Goal: Use online tool/utility: Utilize a website feature to perform a specific function

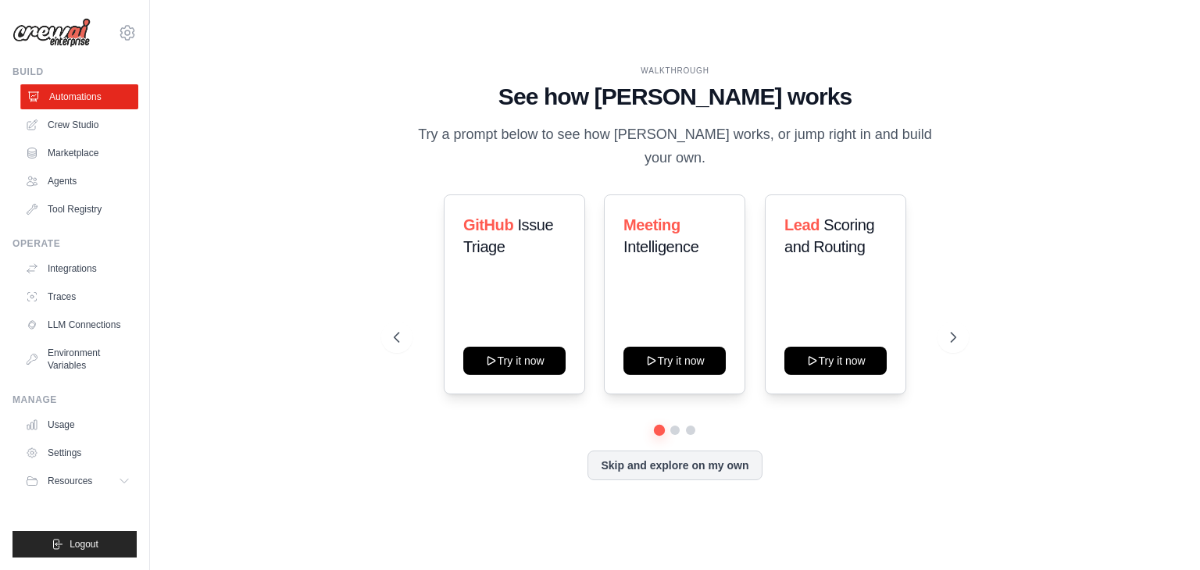
drag, startPoint x: 0, startPoint y: 0, endPoint x: 73, endPoint y: 104, distance: 126.8
click at [73, 104] on link "Automations" at bounding box center [79, 96] width 118 height 25
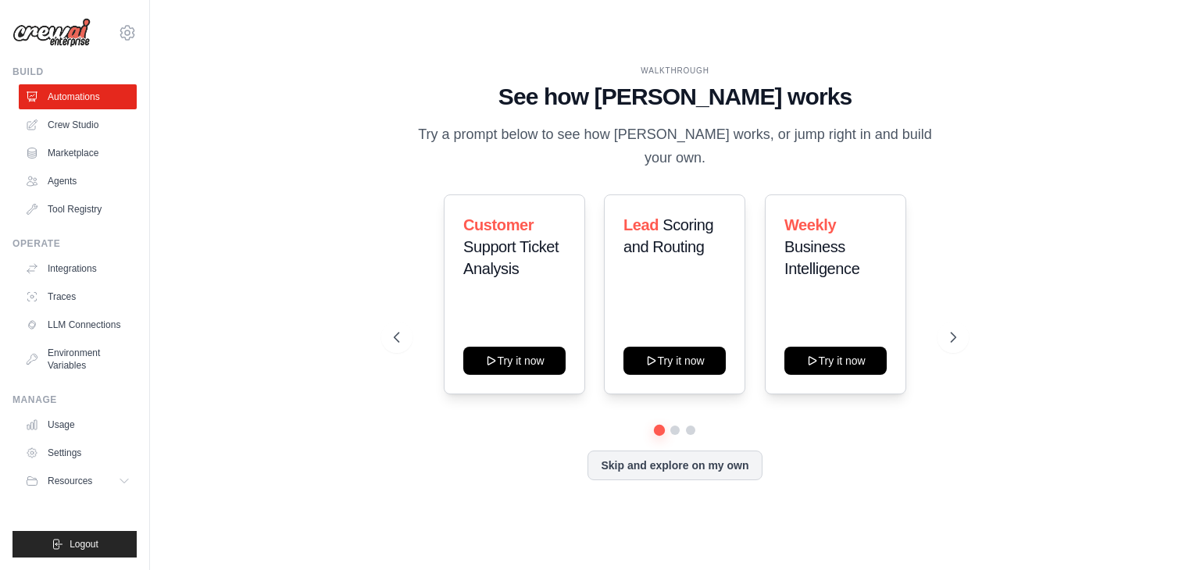
click at [414, 323] on div "Customer Support Ticket Analysis Try it now Lead Scoring and Routing Try it now…" at bounding box center [675, 295] width 562 height 200
click at [403, 322] on button at bounding box center [396, 337] width 31 height 31
click at [392, 330] on icon at bounding box center [395, 338] width 16 height 16
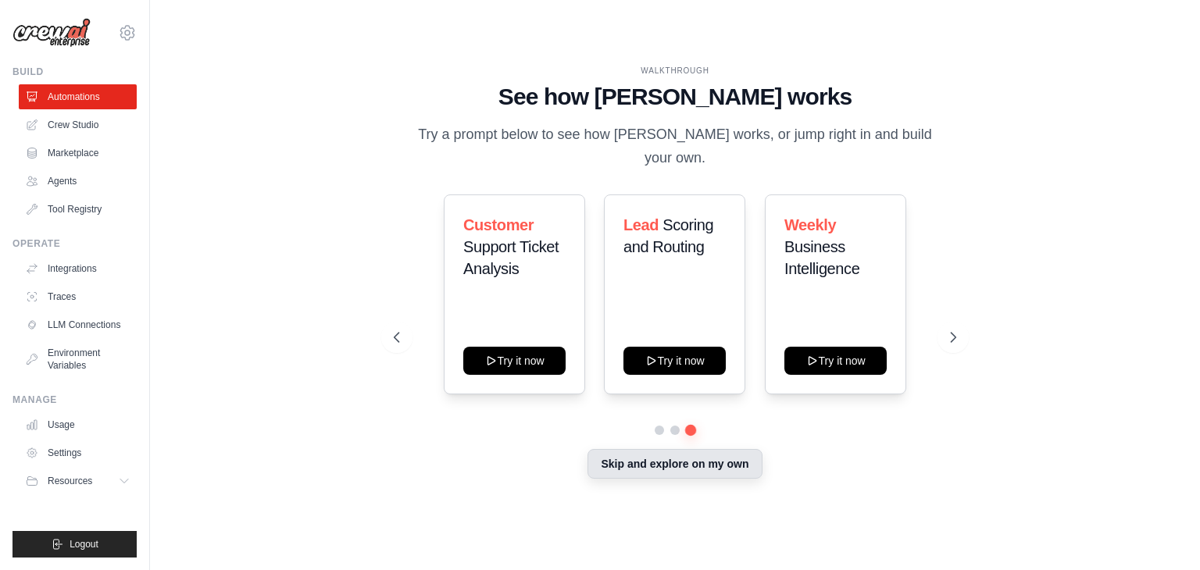
click at [644, 466] on button "Skip and explore on my own" at bounding box center [674, 464] width 174 height 30
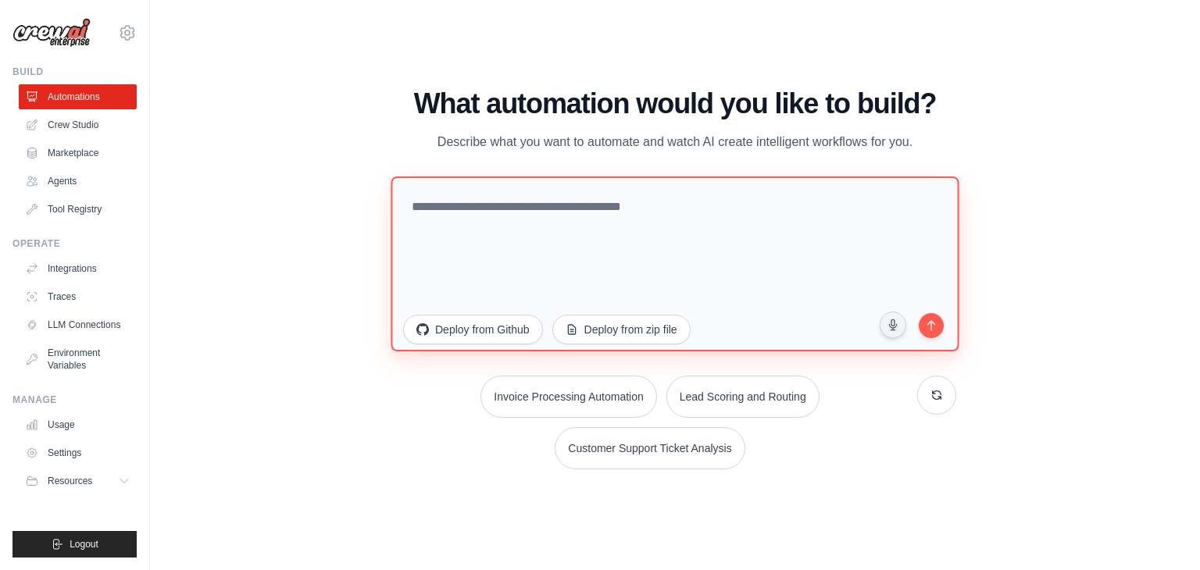
click at [578, 210] on textarea at bounding box center [675, 264] width 568 height 175
type textarea "**********"
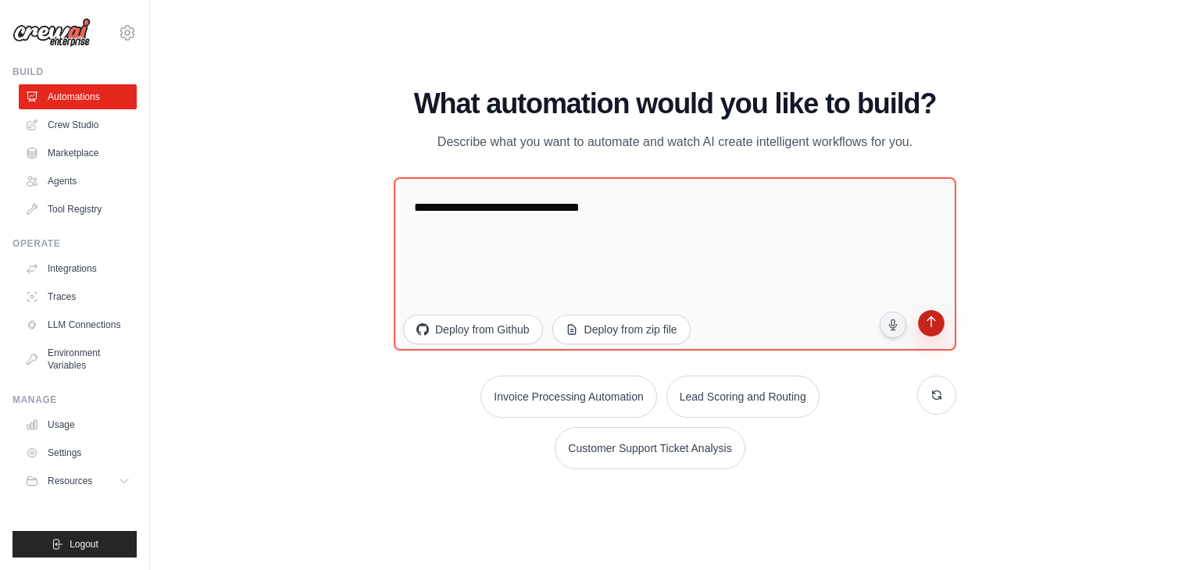
click at [937, 320] on icon "submit" at bounding box center [931, 324] width 16 height 16
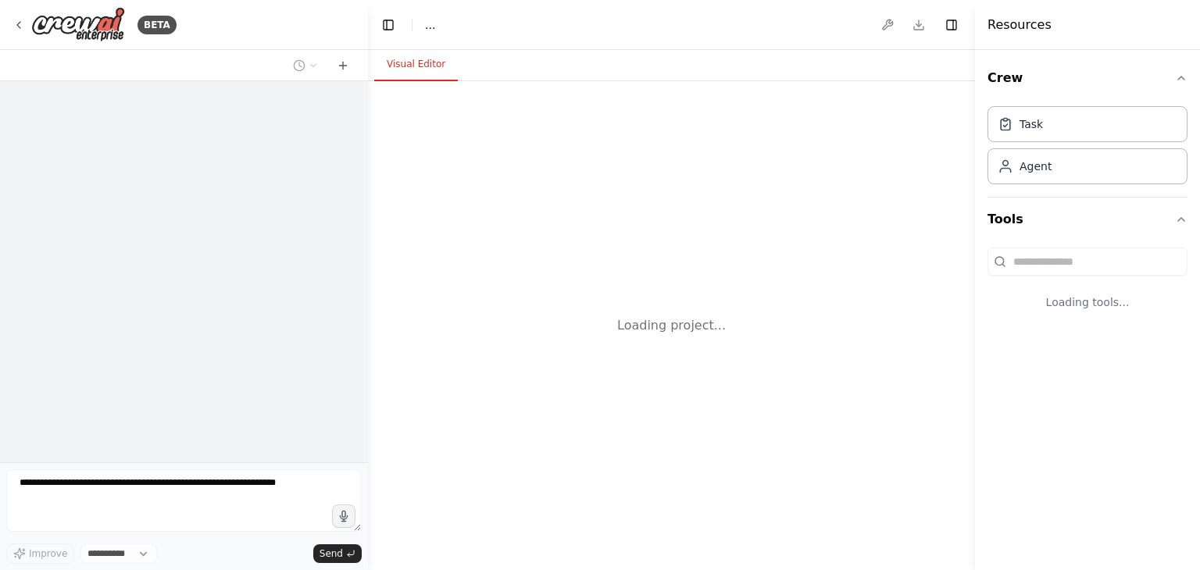
select select "****"
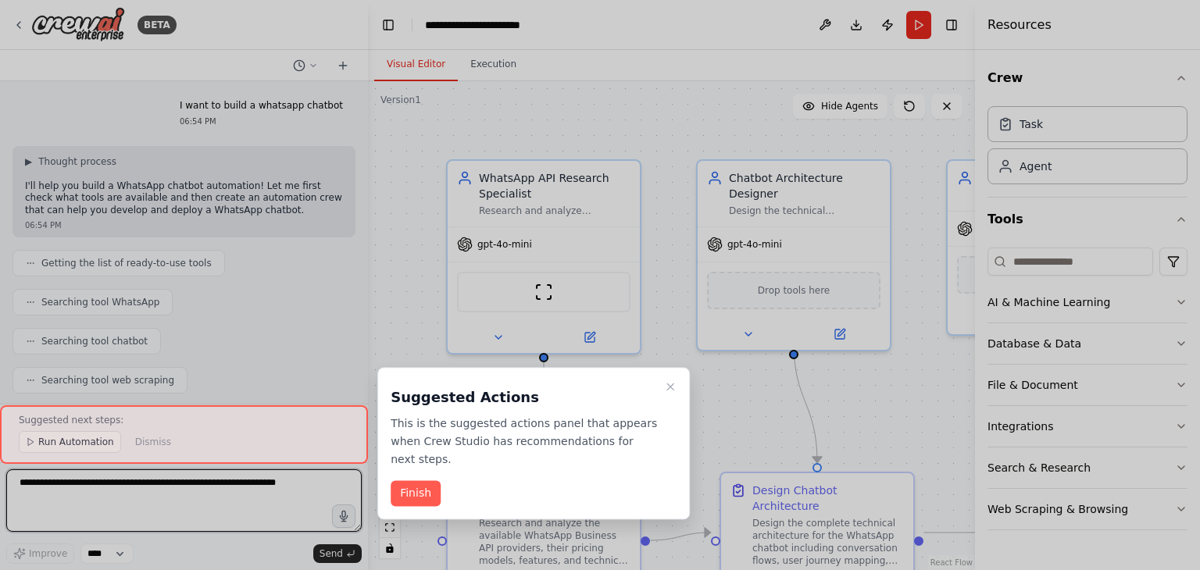
scroll to position [1647, 0]
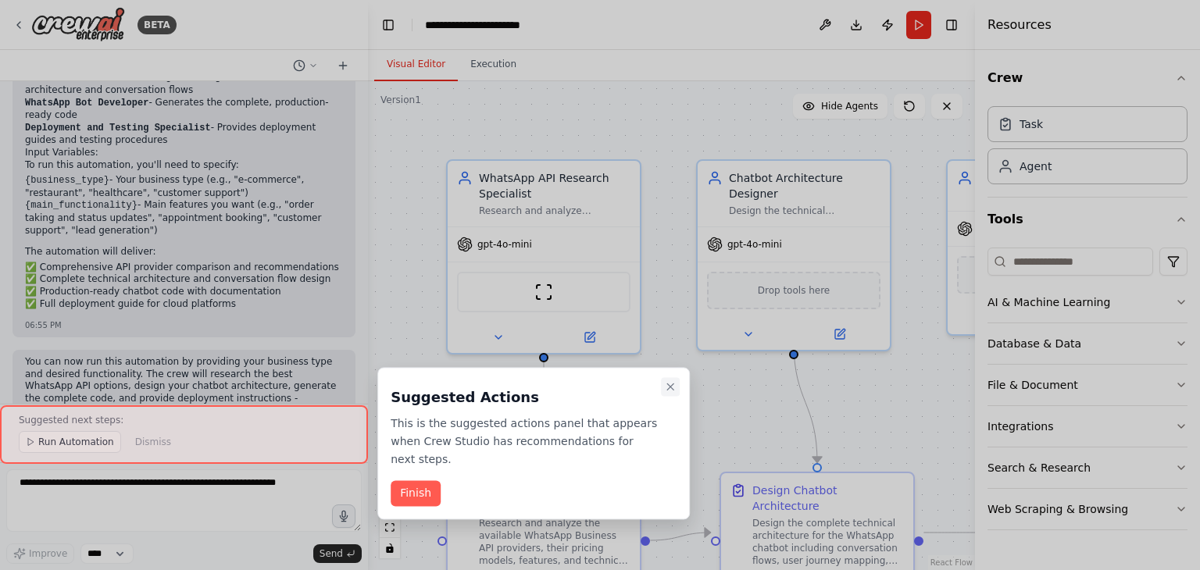
click at [675, 378] on button "Close walkthrough" at bounding box center [670, 386] width 19 height 19
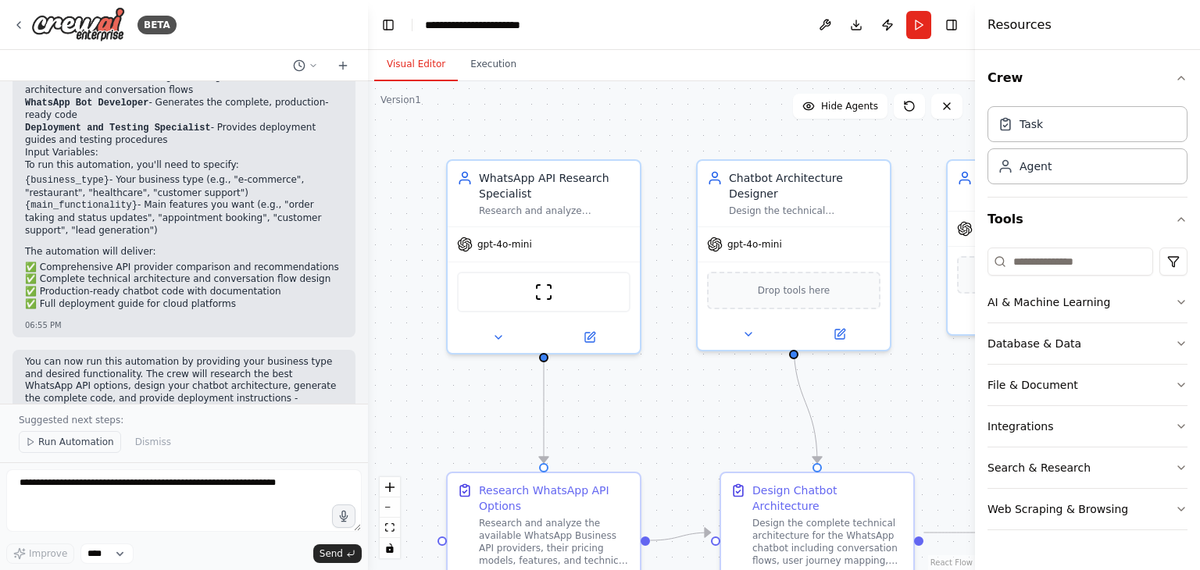
click at [70, 442] on span "Run Automation" at bounding box center [76, 442] width 76 height 12
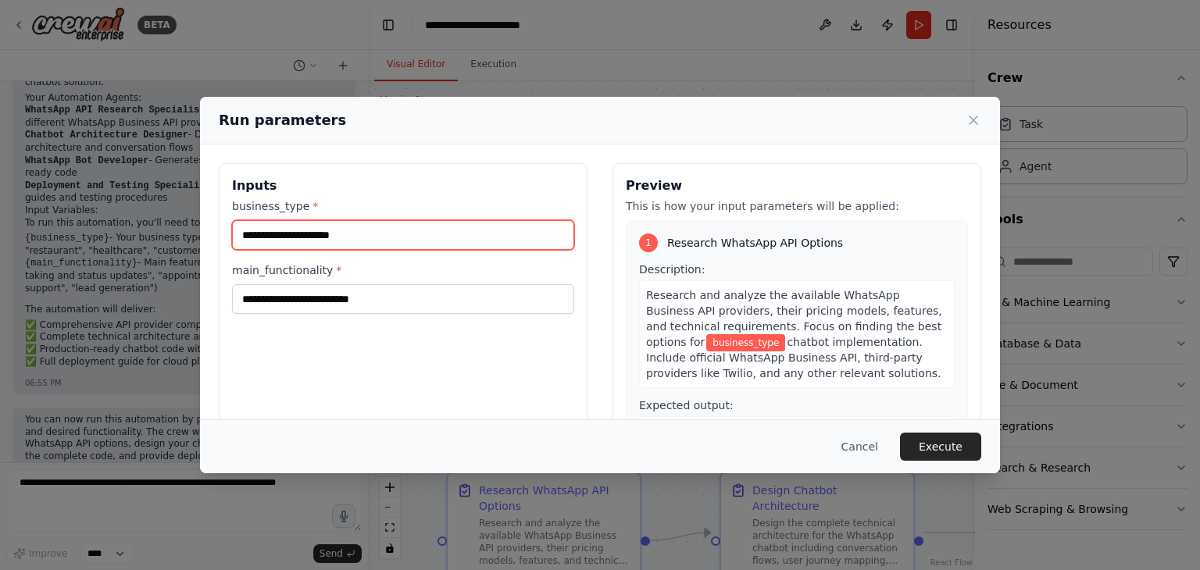
click at [437, 230] on input "business_type *" at bounding box center [403, 235] width 342 height 30
type input "**********"
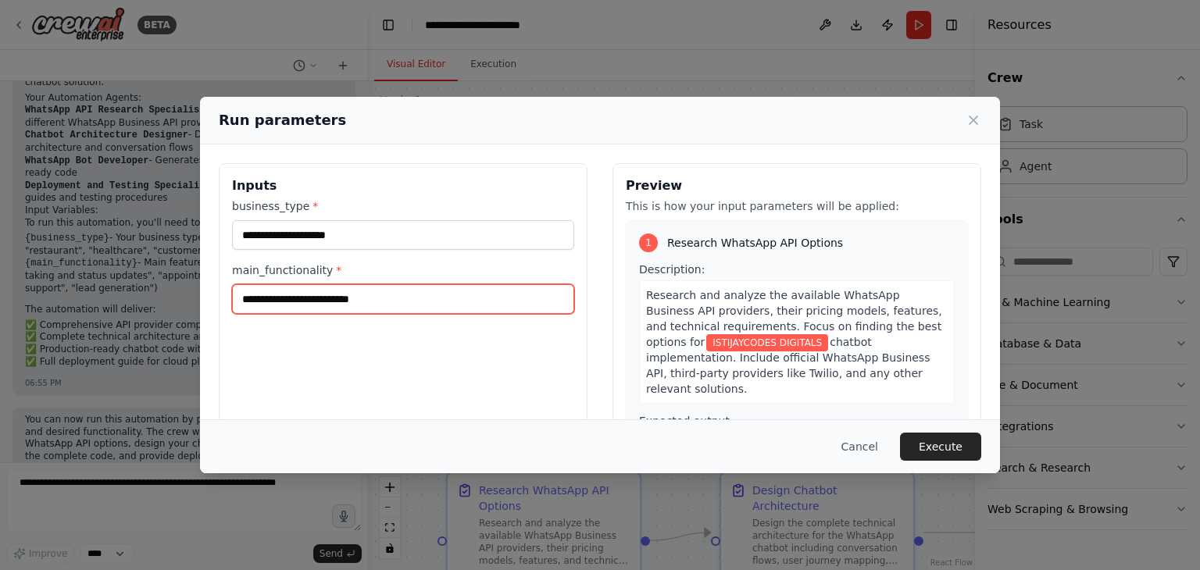
click at [375, 290] on input "main_functionality *" at bounding box center [403, 299] width 342 height 30
type input "*"
click at [375, 290] on input "main_functionality *" at bounding box center [403, 299] width 342 height 30
click at [326, 298] on input "main_functionality *" at bounding box center [403, 299] width 342 height 30
type input "**********"
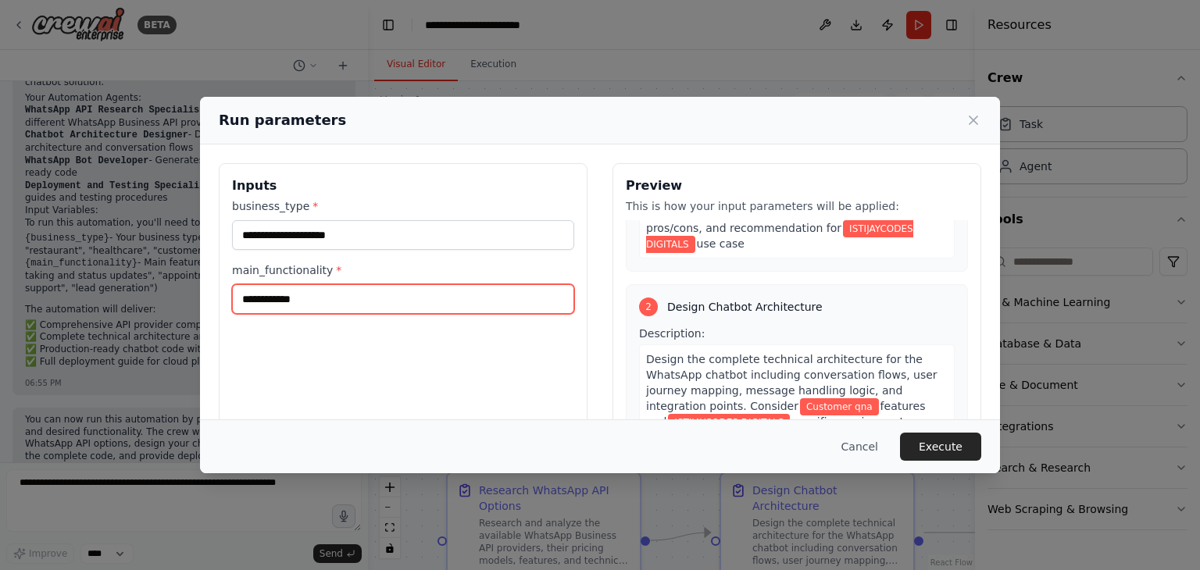
scroll to position [253, 0]
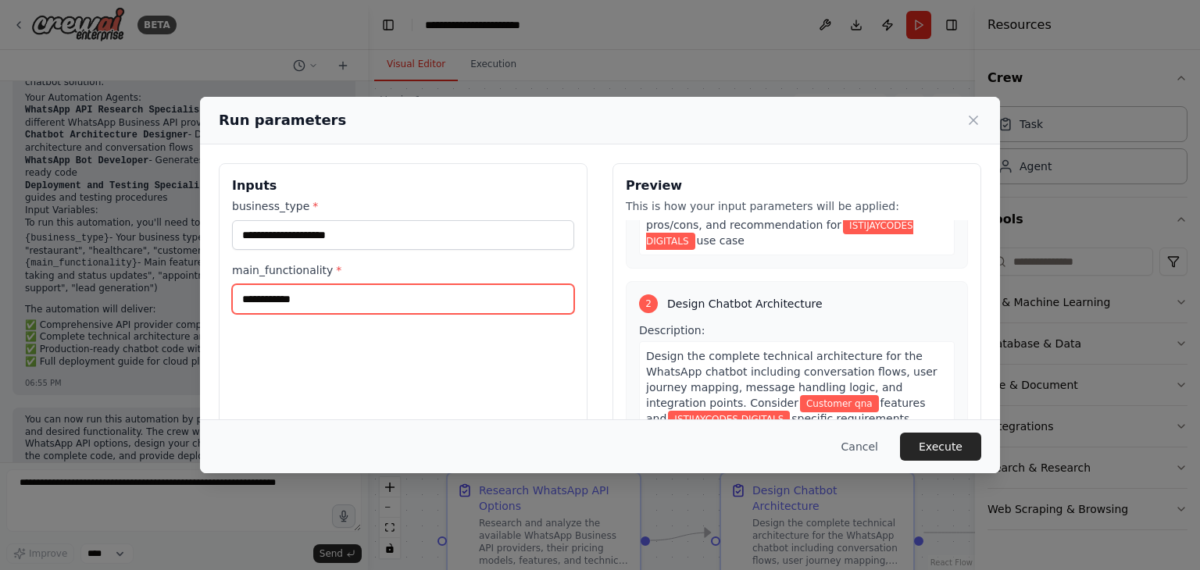
click at [381, 294] on input "**********" at bounding box center [403, 299] width 342 height 30
drag, startPoint x: 333, startPoint y: 298, endPoint x: 177, endPoint y: 291, distance: 155.6
click at [177, 291] on div "**********" at bounding box center [600, 285] width 1200 height 570
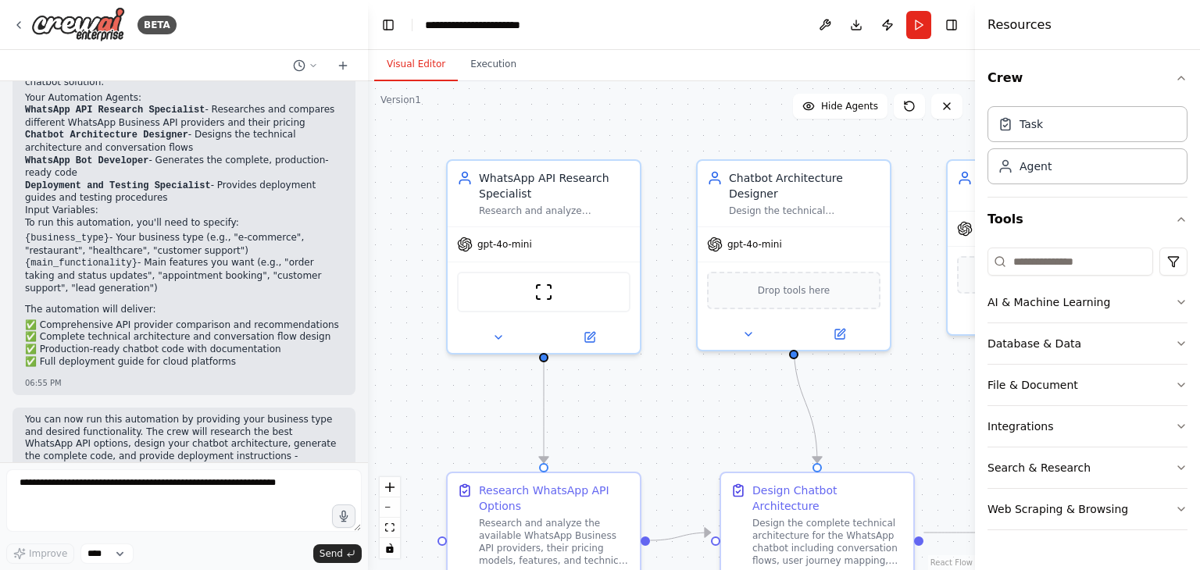
click at [295, 414] on p "You can now run this automation by providing your business type and desired fun…" at bounding box center [184, 444] width 318 height 61
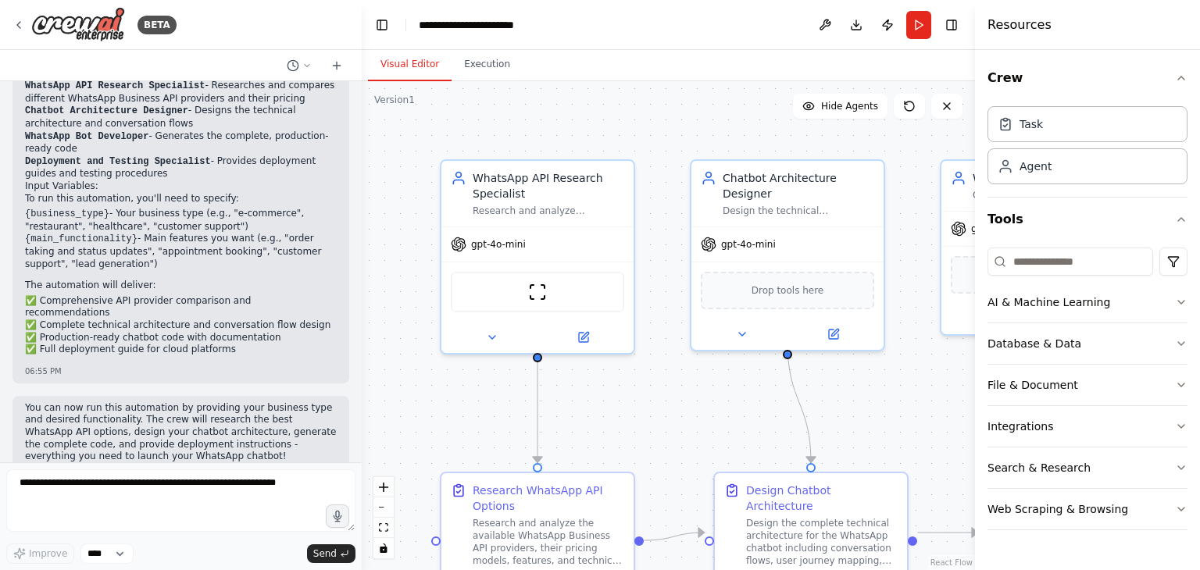
drag, startPoint x: 362, startPoint y: 410, endPoint x: 365, endPoint y: 460, distance: 50.1
click at [365, 460] on div "BETA I want to build a whatsapp chatbot 06:54 PM ▶ Thought process I'll help yo…" at bounding box center [600, 285] width 1200 height 570
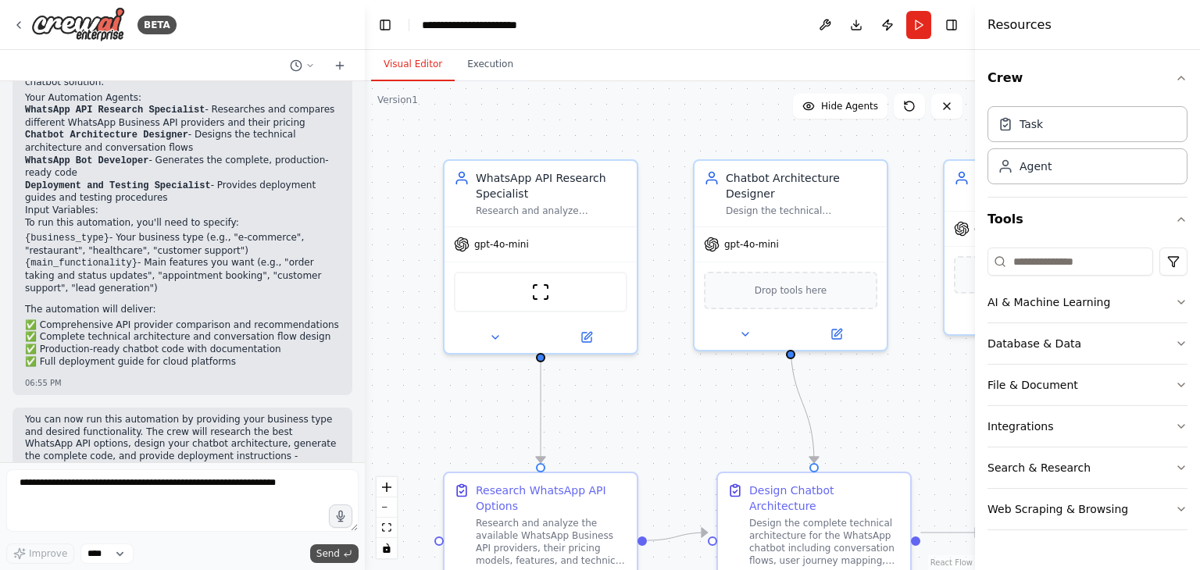
click at [341, 555] on button "Send" at bounding box center [334, 553] width 48 height 19
click at [337, 553] on span "Send" at bounding box center [327, 554] width 23 height 12
click at [919, 29] on button "Run" at bounding box center [918, 25] width 25 height 28
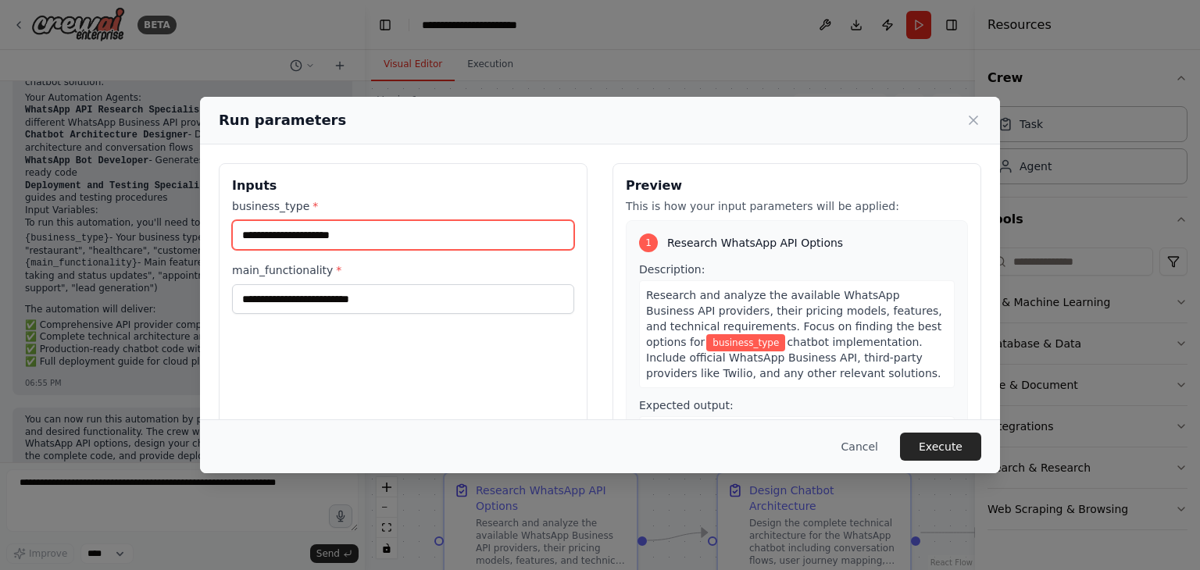
click at [530, 239] on input "business_type *" at bounding box center [403, 235] width 342 height 30
type input "**********"
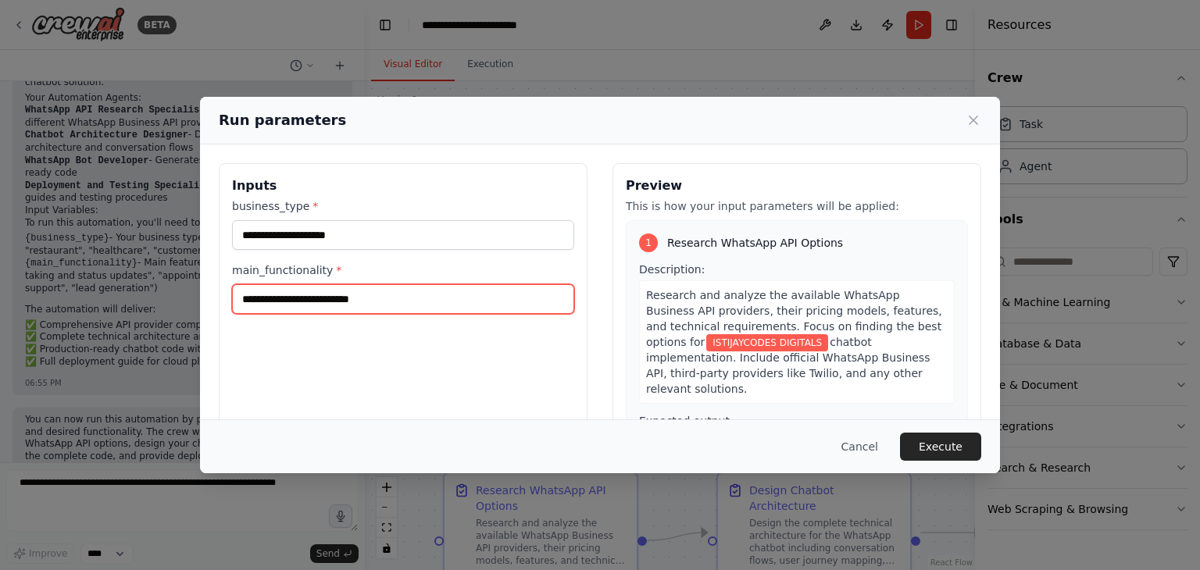
click at [321, 305] on input "main_functionality *" at bounding box center [403, 299] width 342 height 30
type input "**********"
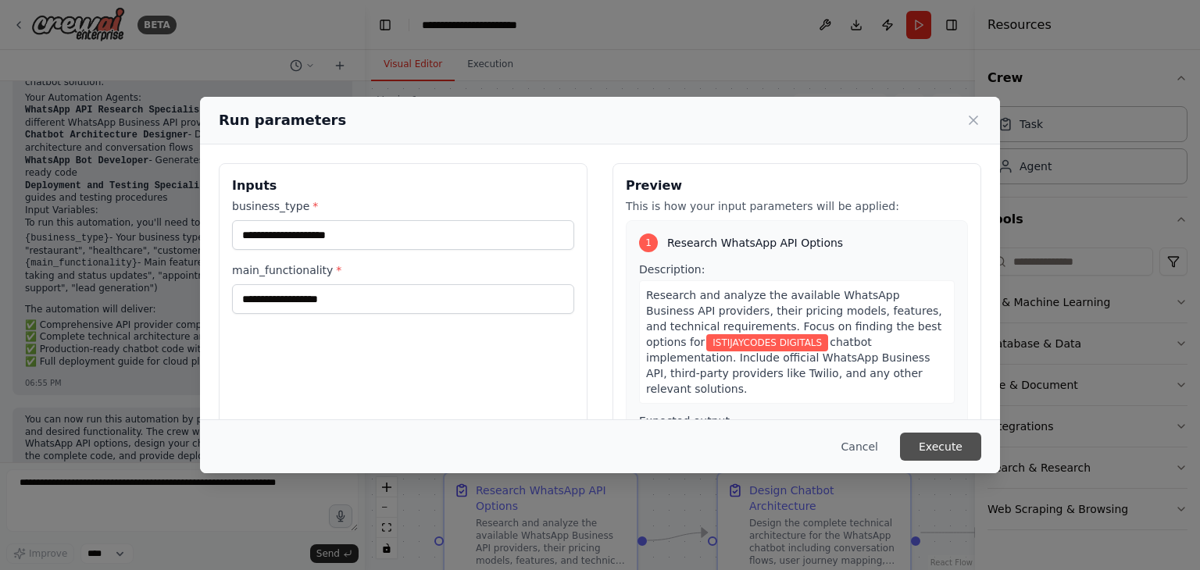
click at [954, 449] on button "Execute" at bounding box center [940, 447] width 81 height 28
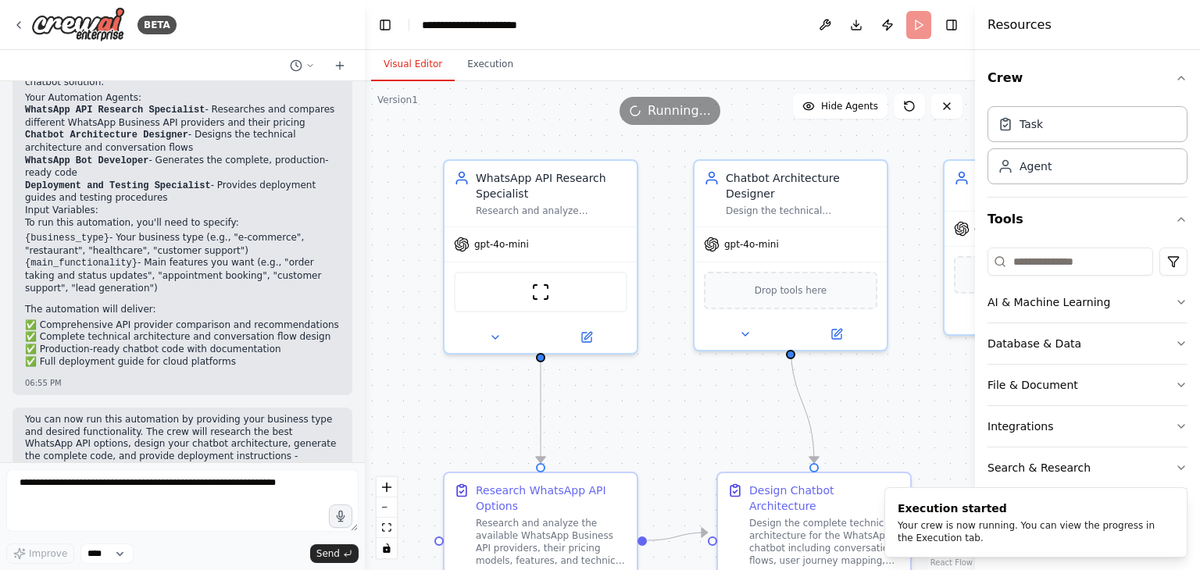
click at [908, 144] on div ".deletable-edge-delete-btn { width: 20px; height: 20px; border: 0px solid #ffff…" at bounding box center [670, 325] width 610 height 489
click at [941, 142] on div ".deletable-edge-delete-btn { width: 20px; height: 20px; border: 0px solid #ffff…" at bounding box center [670, 325] width 610 height 489
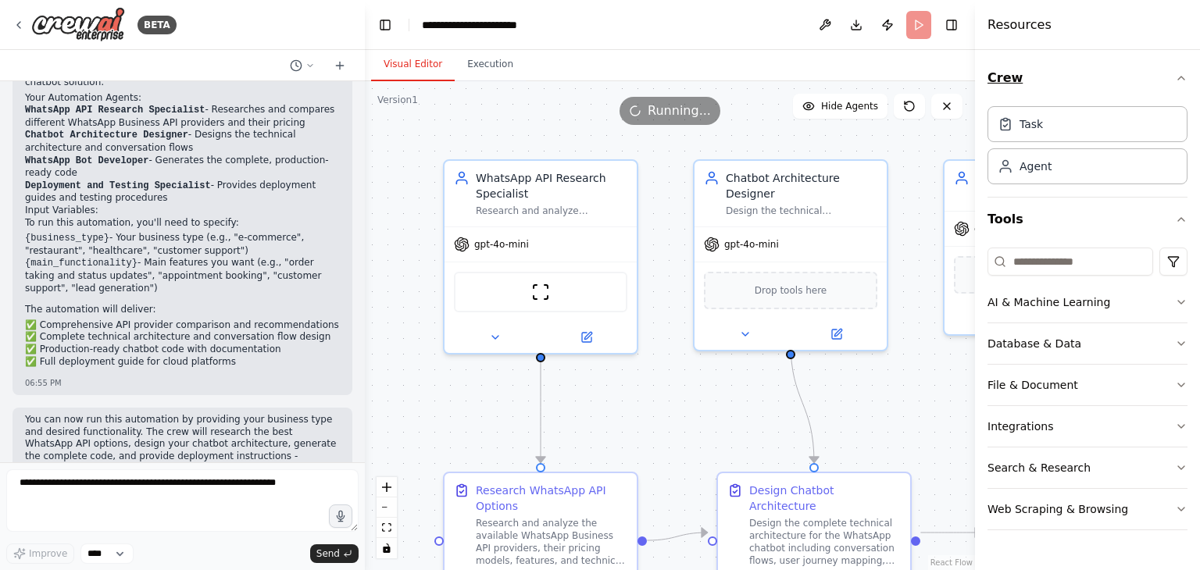
click at [1186, 77] on icon "button" at bounding box center [1181, 78] width 12 height 12
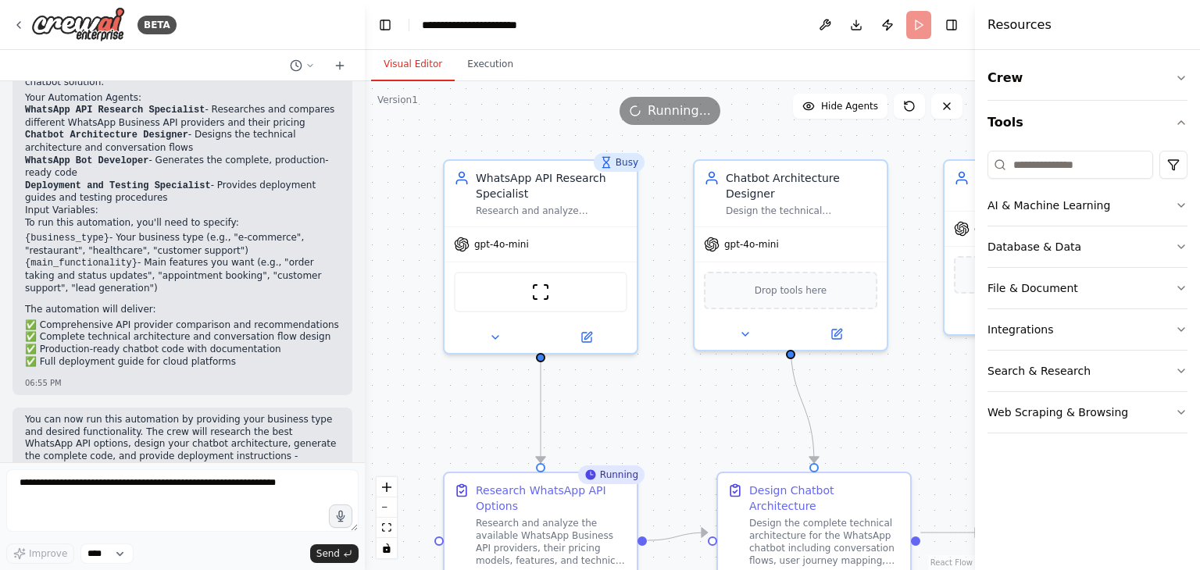
click at [960, 9] on header "**********" at bounding box center [670, 25] width 610 height 50
click at [951, 23] on button "Toggle Right Sidebar" at bounding box center [952, 25] width 22 height 22
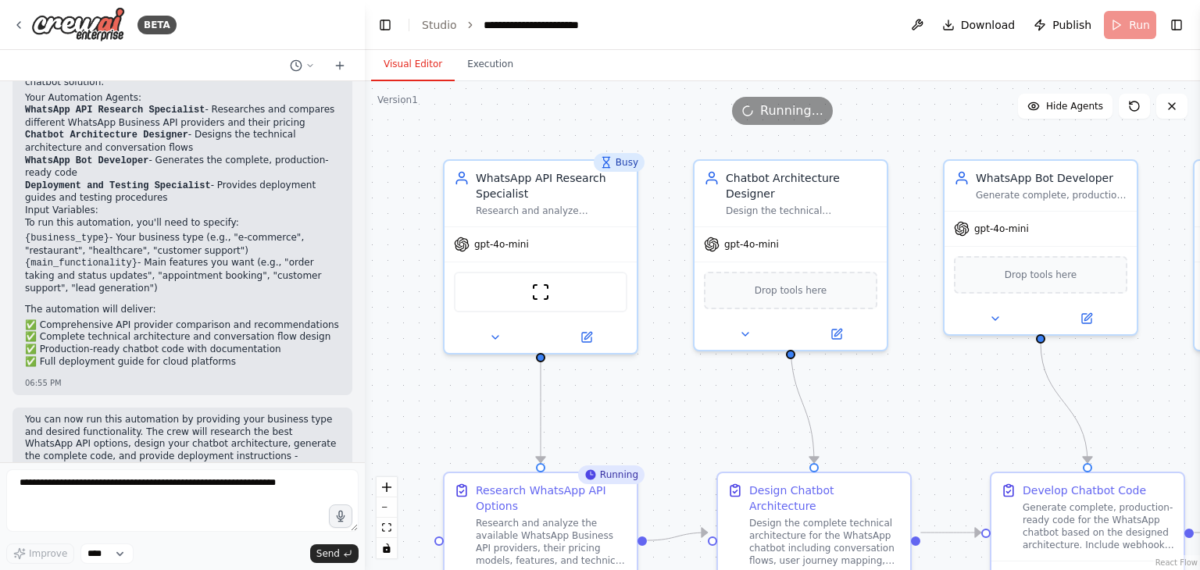
drag, startPoint x: 1199, startPoint y: 235, endPoint x: 1199, endPoint y: 420, distance: 185.1
click at [1199, 420] on button "Toggle Sidebar" at bounding box center [1200, 285] width 12 height 570
click at [523, 291] on div "ScrapeWebsiteTool" at bounding box center [540, 289] width 173 height 41
click at [516, 202] on div "Research and analyze WhatsApp Business API options, pricing, and implementation…" at bounding box center [552, 208] width 152 height 12
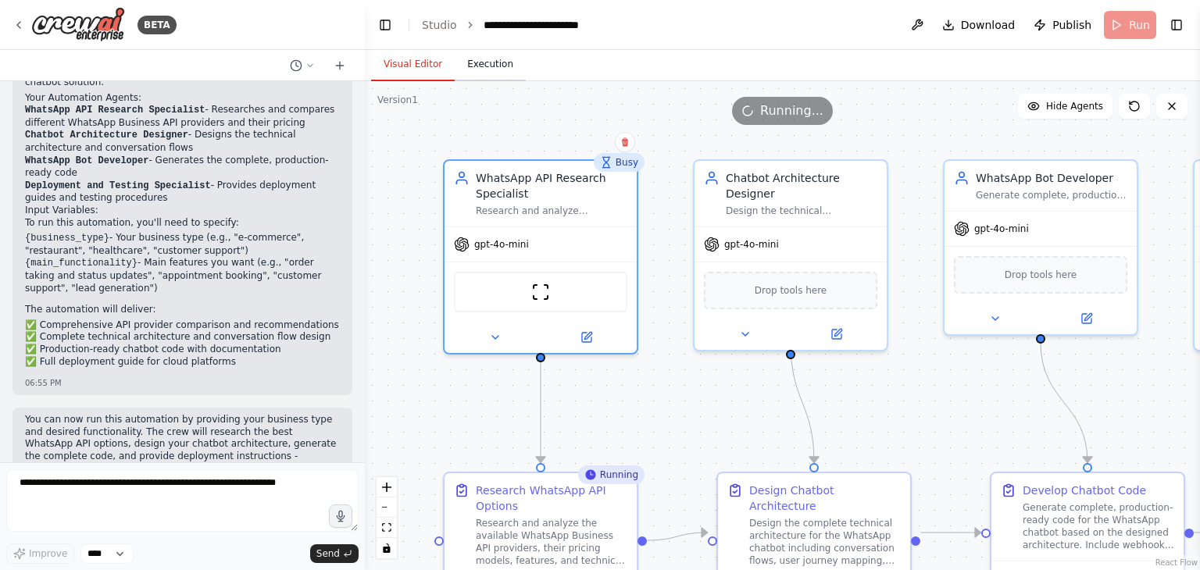
click at [487, 65] on button "Execution" at bounding box center [490, 64] width 71 height 33
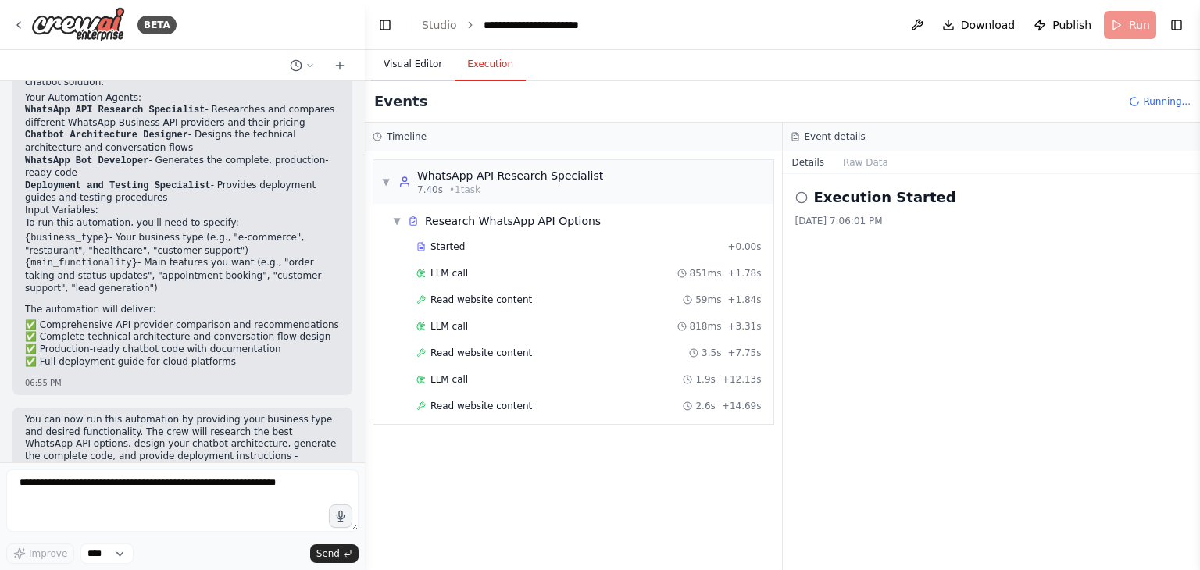
click at [413, 70] on button "Visual Editor" at bounding box center [413, 64] width 84 height 33
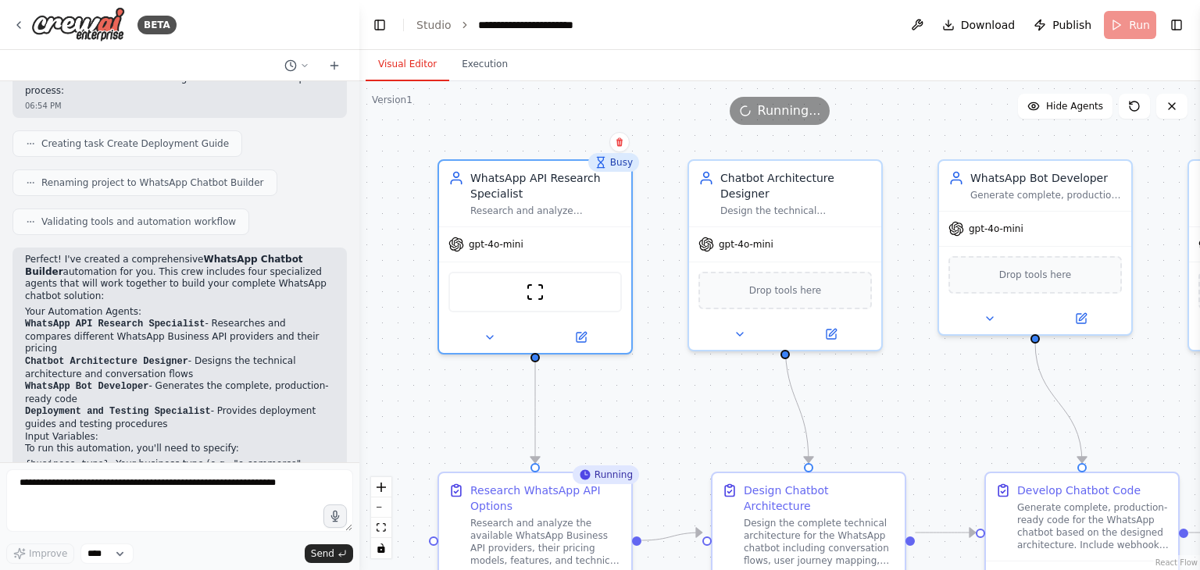
scroll to position [1387, 0]
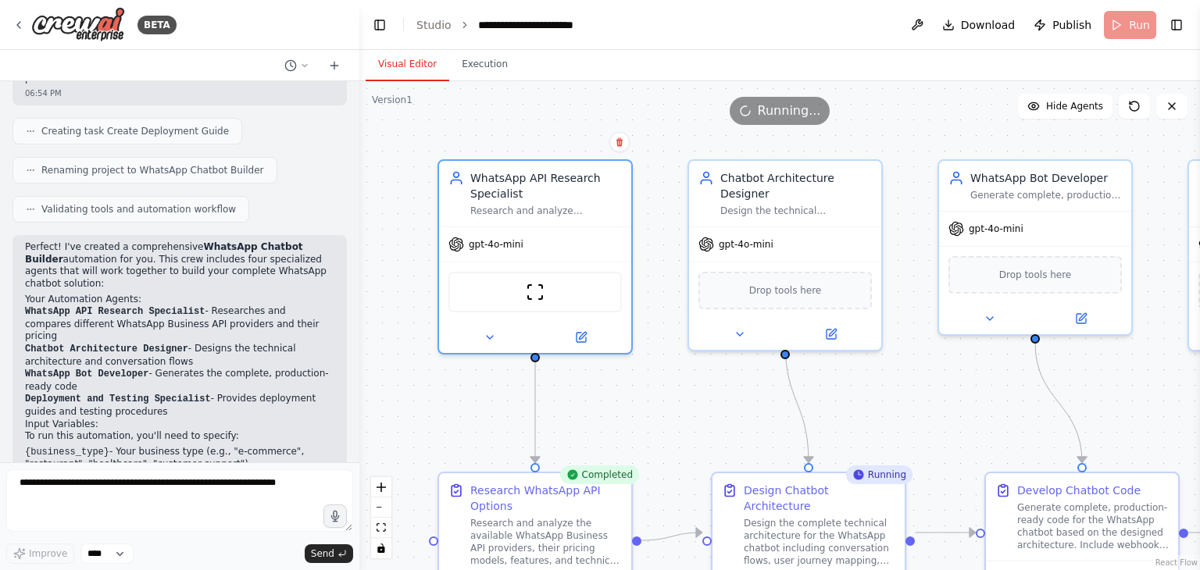
drag, startPoint x: 359, startPoint y: 381, endPoint x: 359, endPoint y: 416, distance: 35.2
click at [359, 416] on div "BETA I want to build a whatsapp chatbot 06:54 PM ▶ Thought process I'll help yo…" at bounding box center [600, 285] width 1200 height 570
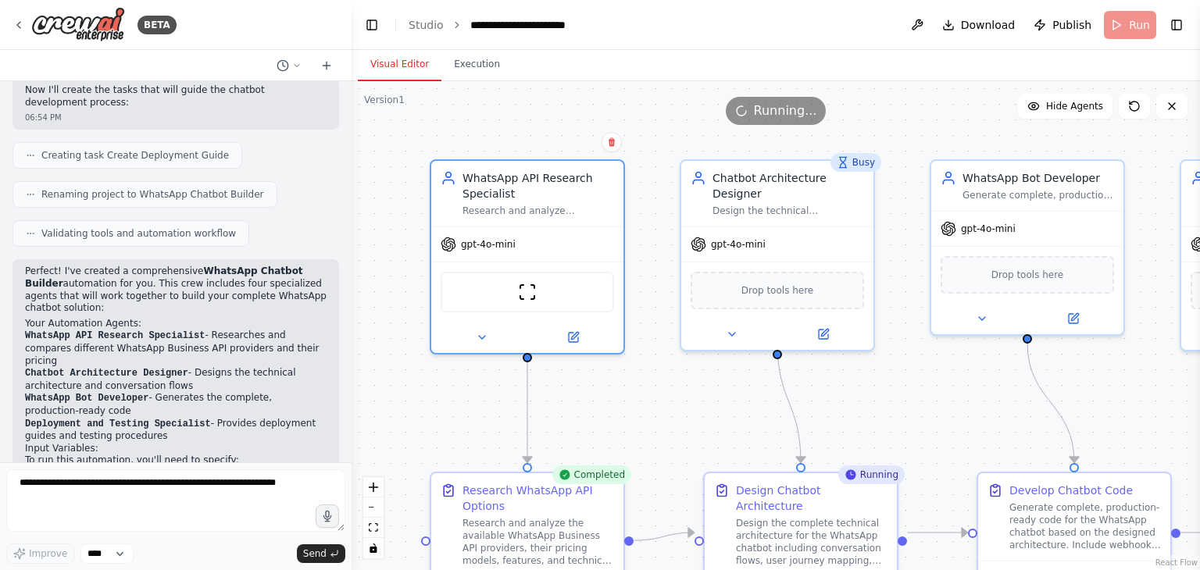
drag, startPoint x: 356, startPoint y: 400, endPoint x: 352, endPoint y: 454, distance: 54.1
click at [352, 454] on div "BETA I want to build a whatsapp chatbot 06:54 PM ▶ Thought process I'll help yo…" at bounding box center [600, 285] width 1200 height 570
drag, startPoint x: 346, startPoint y: 387, endPoint x: 342, endPoint y: 396, distance: 10.2
click at [342, 396] on div "BETA I want to build a whatsapp chatbot 06:54 PM ▶ Thought process I'll help yo…" at bounding box center [600, 285] width 1200 height 570
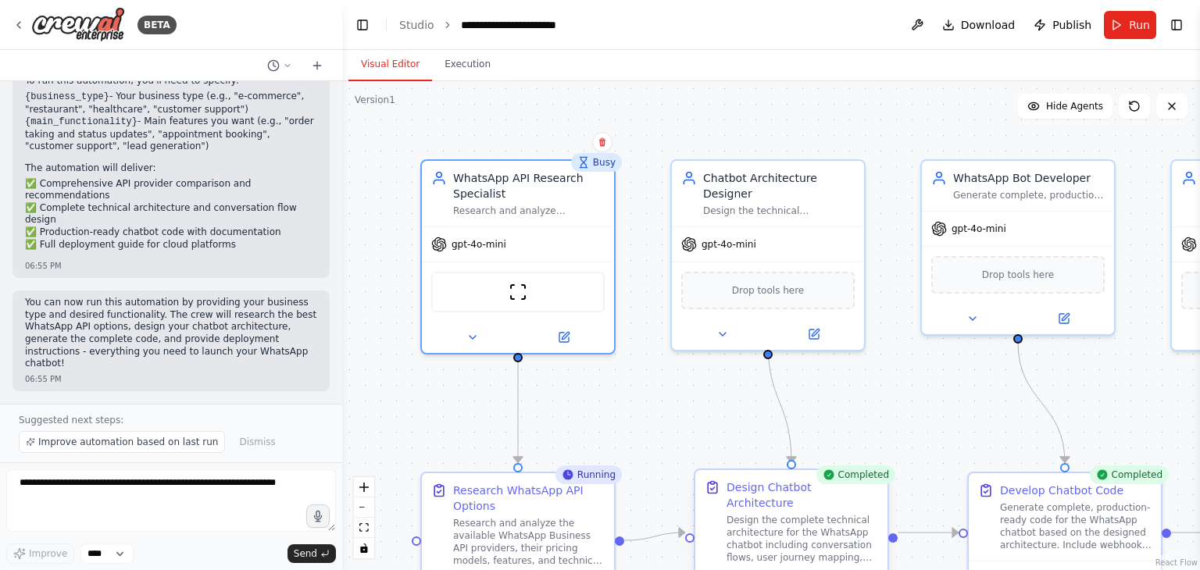
scroll to position [1019, 0]
